Goal: Entertainment & Leisure: Consume media (video, audio)

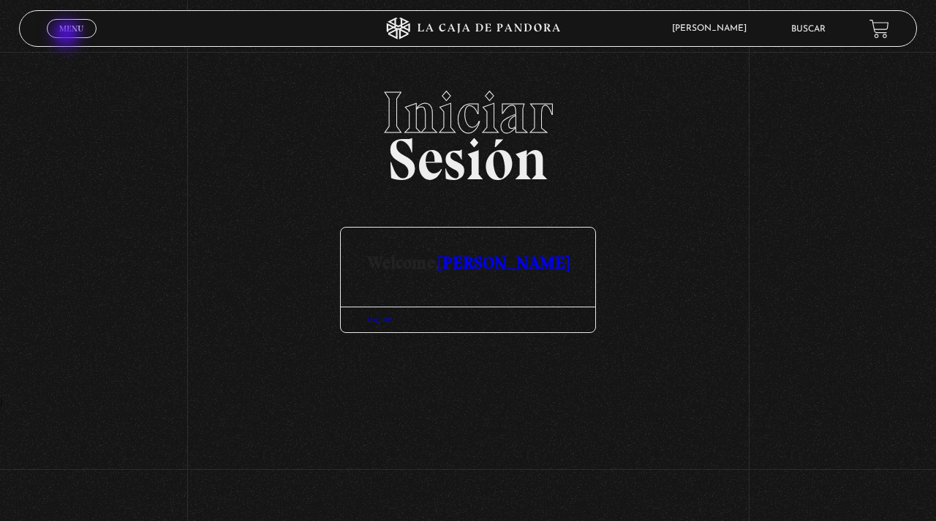
click at [68, 34] on link "Menu Cerrar" at bounding box center [72, 28] width 50 height 19
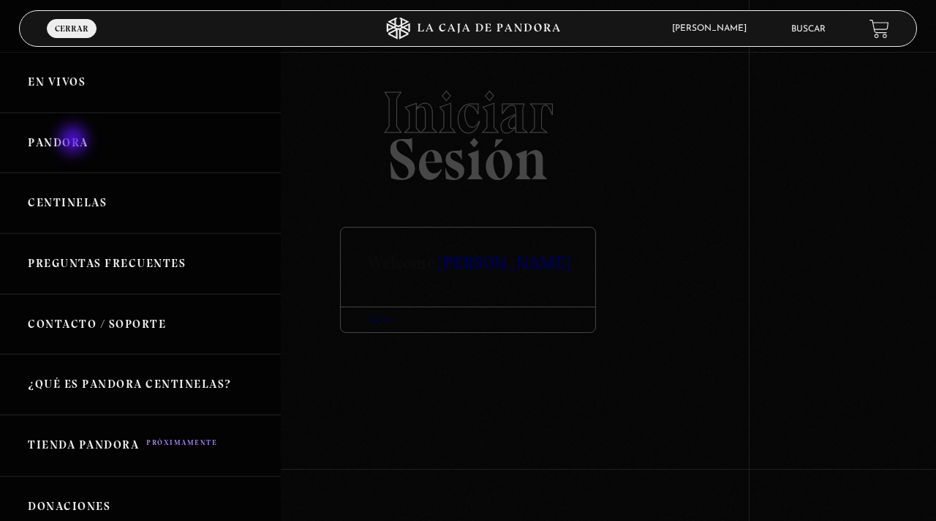
click at [70, 141] on link "Pandora" at bounding box center [140, 143] width 281 height 61
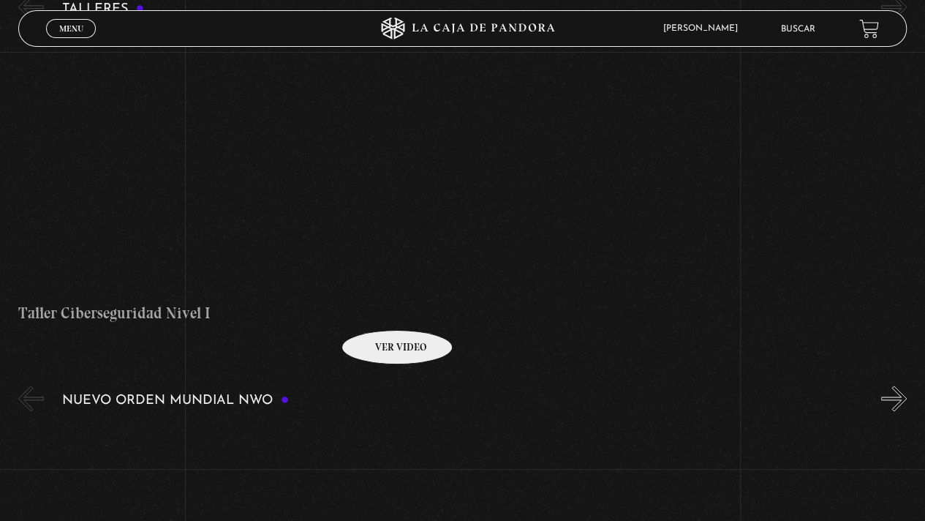
scroll to position [1244, 0]
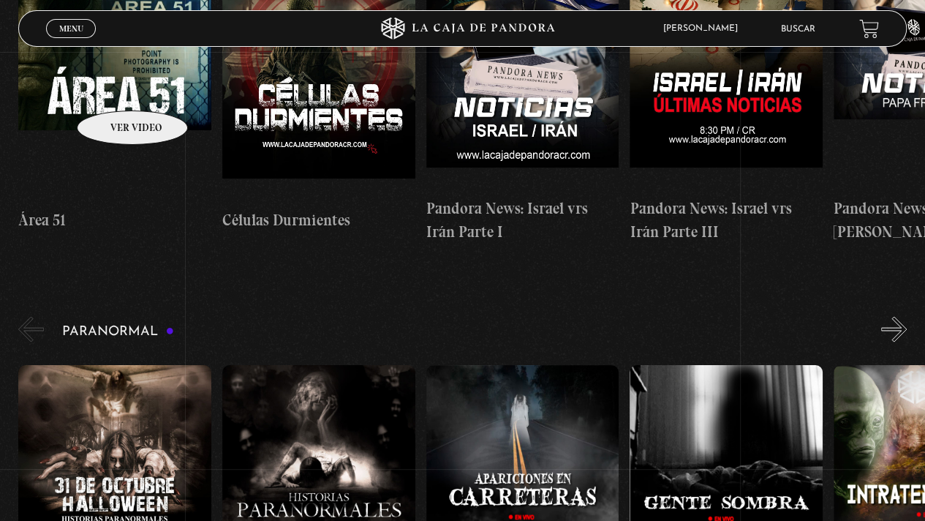
click at [113, 89] on figure at bounding box center [114, 69] width 193 height 263
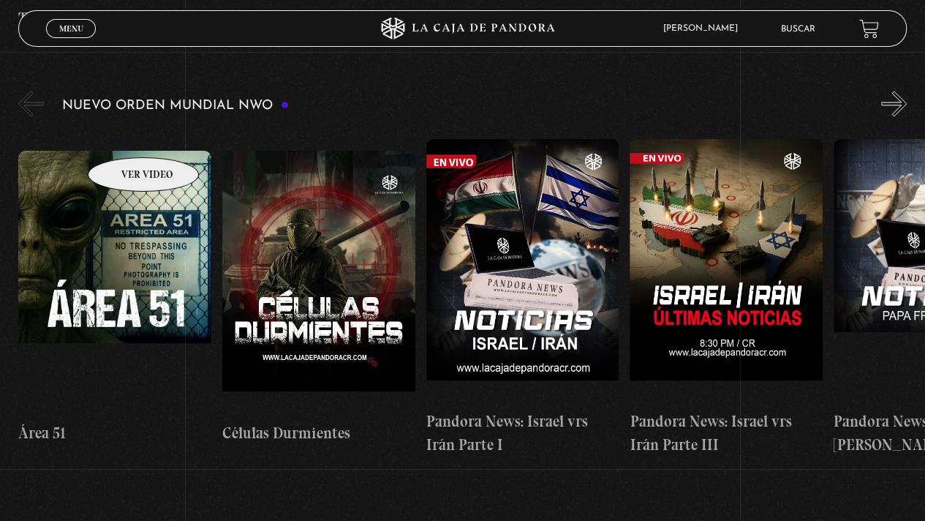
scroll to position [1024, 0]
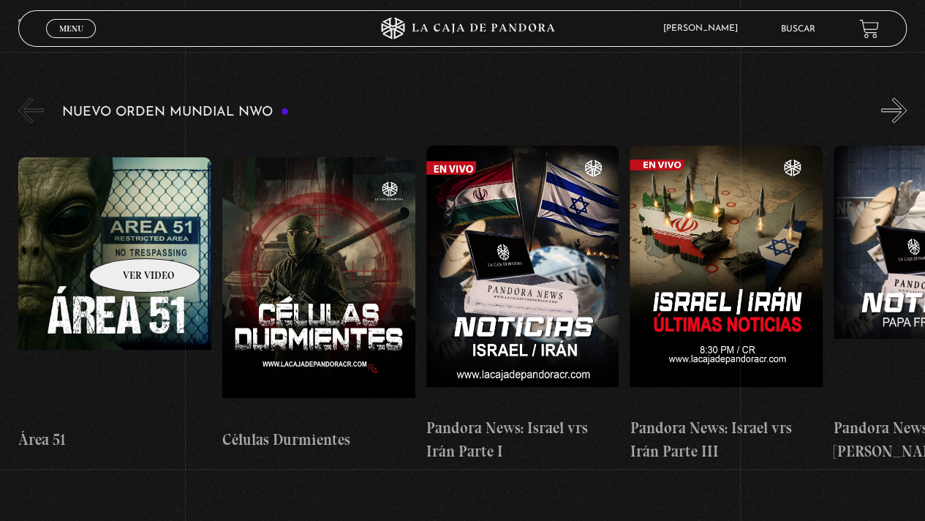
click at [126, 236] on figure at bounding box center [114, 288] width 193 height 263
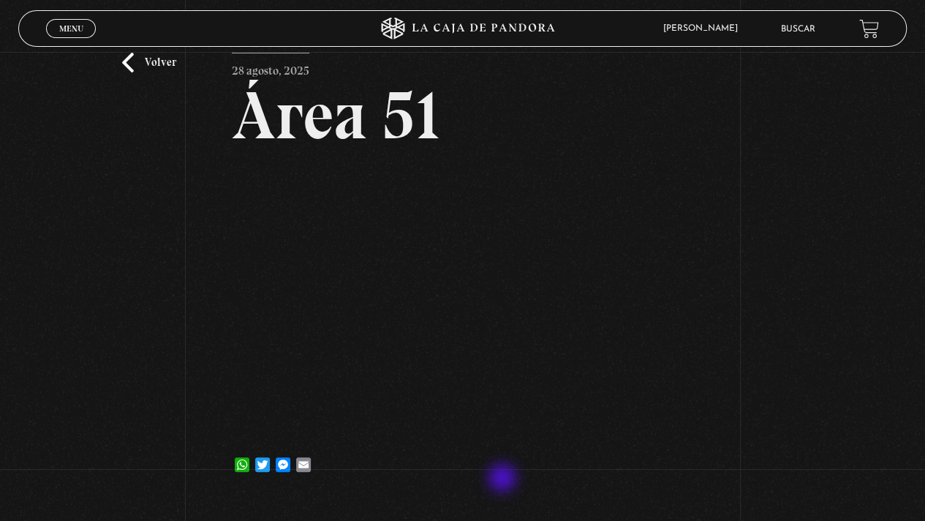
scroll to position [73, 0]
